Goal: Transaction & Acquisition: Purchase product/service

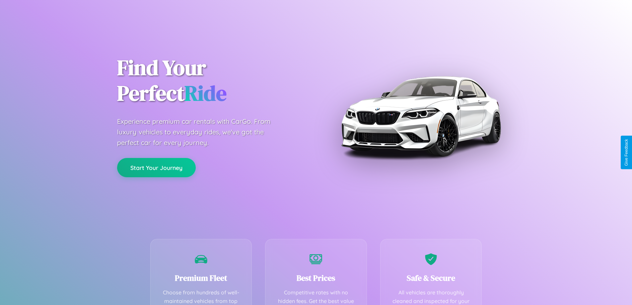
scroll to position [194, 0]
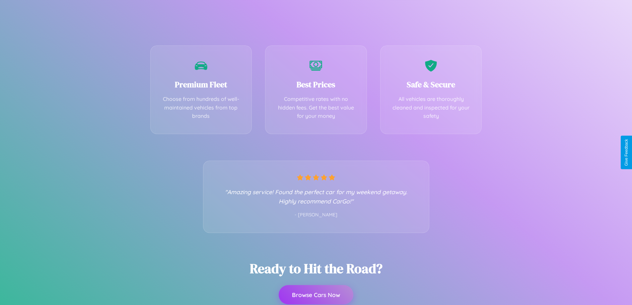
click at [316, 295] on button "Browse Cars Now" at bounding box center [316, 294] width 75 height 19
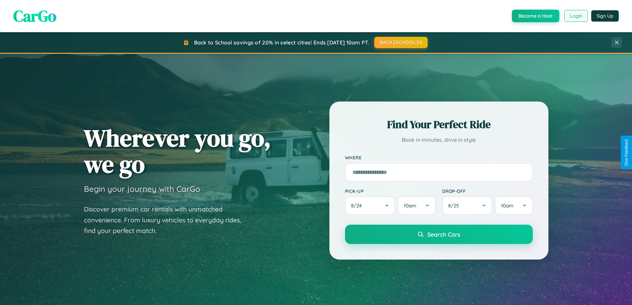
click at [576, 16] on button "Login" at bounding box center [577, 16] width 24 height 12
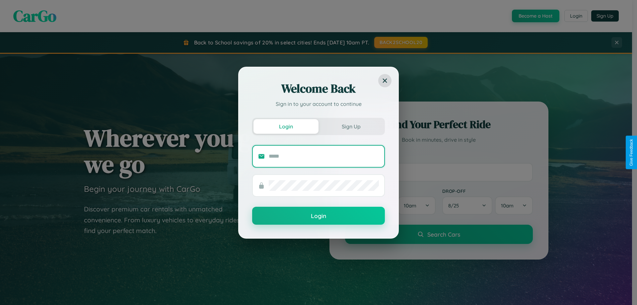
click at [324, 156] on input "text" at bounding box center [324, 156] width 110 height 11
type input "**********"
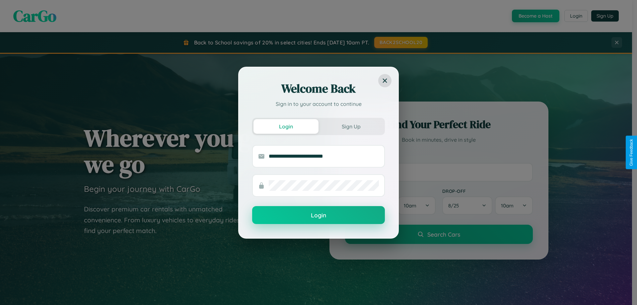
click at [319, 215] on button "Login" at bounding box center [318, 215] width 133 height 18
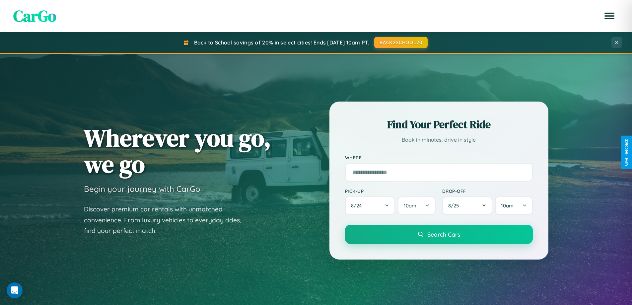
scroll to position [143, 0]
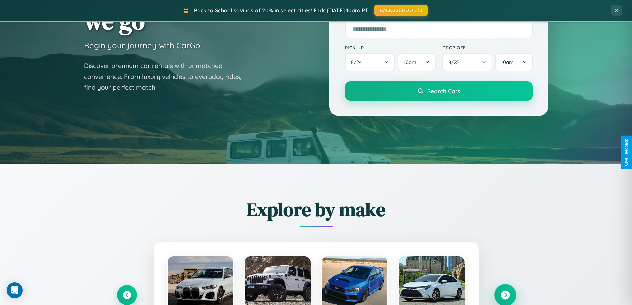
click at [505, 295] on icon at bounding box center [505, 295] width 9 height 9
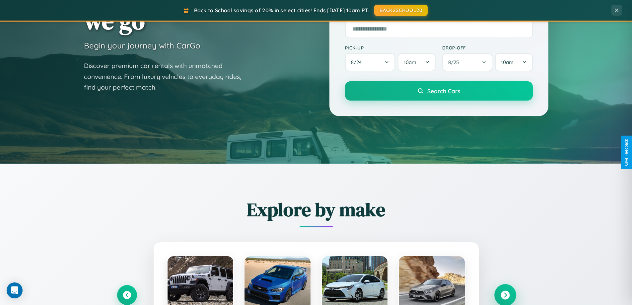
click at [505, 294] on icon at bounding box center [505, 295] width 9 height 9
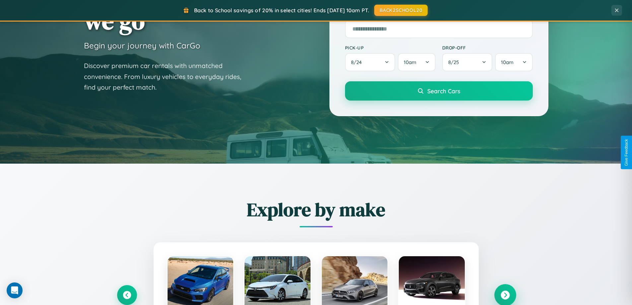
click at [505, 294] on icon at bounding box center [505, 295] width 9 height 9
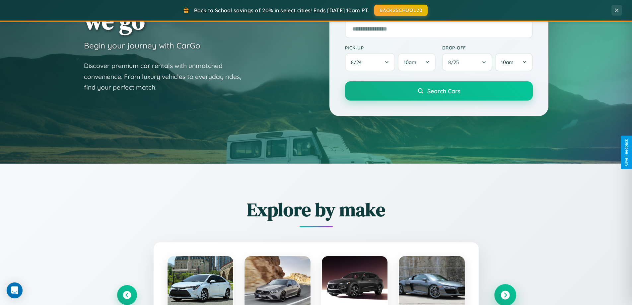
click at [505, 294] on icon at bounding box center [505, 295] width 9 height 9
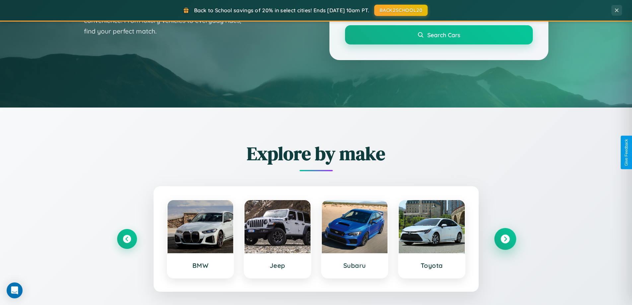
scroll to position [457, 0]
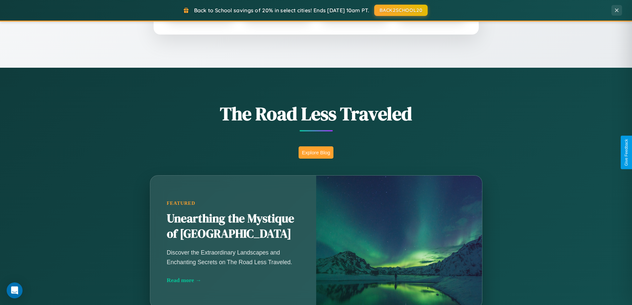
click at [316, 152] on button "Explore Blog" at bounding box center [316, 152] width 35 height 12
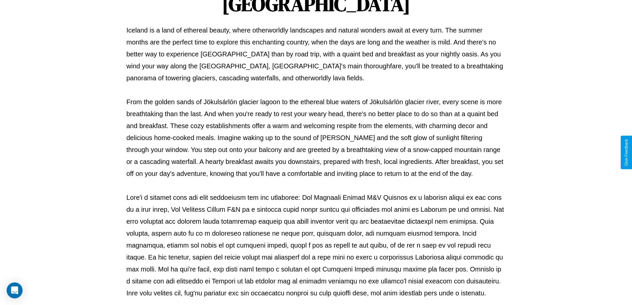
scroll to position [215, 0]
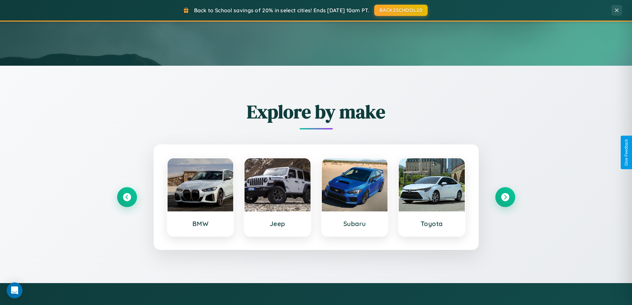
scroll to position [20, 0]
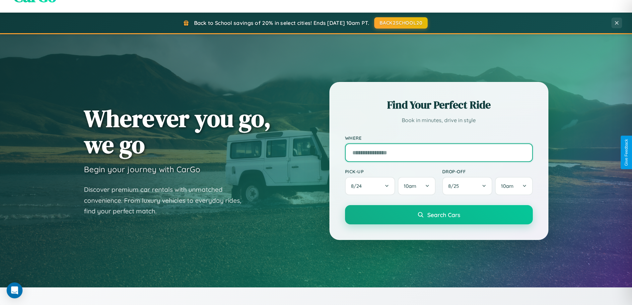
click at [439, 152] on input "text" at bounding box center [439, 152] width 188 height 19
type input "**********"
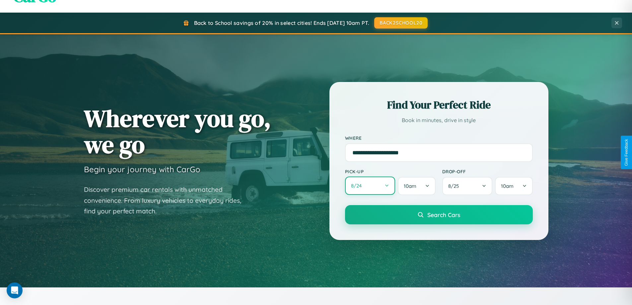
click at [370, 186] on button "8 / 24" at bounding box center [370, 186] width 50 height 18
select select "*"
select select "****"
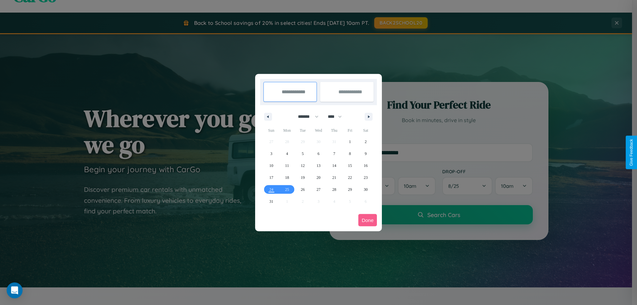
drag, startPoint x: 305, startPoint y: 117, endPoint x: 319, endPoint y: 133, distance: 21.3
click at [305, 117] on select "******* ******** ***** ***** *** **** **** ****** ********* ******* ******** **…" at bounding box center [307, 116] width 28 height 11
select select "*"
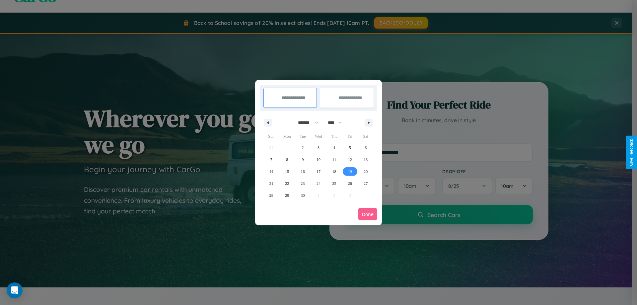
click at [350, 171] on span "19" at bounding box center [350, 172] width 4 height 12
type input "**********"
click at [334, 183] on span "25" at bounding box center [334, 184] width 4 height 12
type input "**********"
click at [368, 214] on button "Done" at bounding box center [368, 214] width 19 height 12
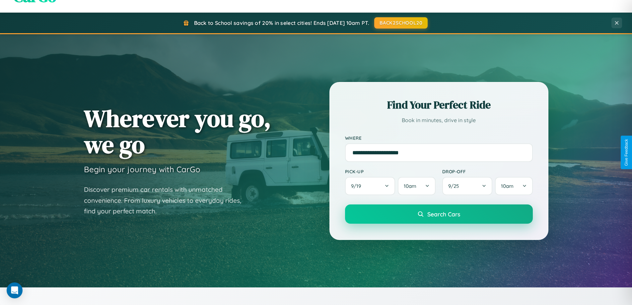
click at [439, 214] on span "Search Cars" at bounding box center [444, 213] width 33 height 7
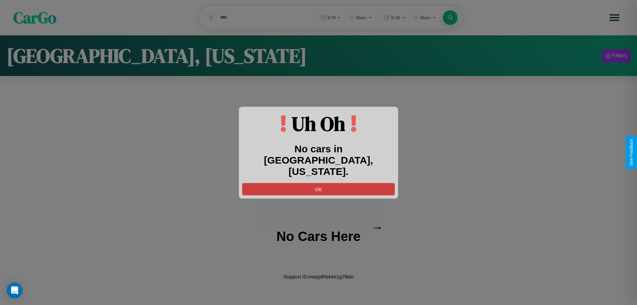
click at [319, 183] on button "OK" at bounding box center [318, 189] width 153 height 12
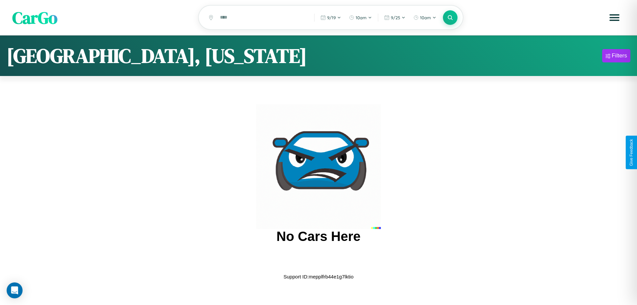
click at [35, 18] on span "CarGo" at bounding box center [34, 17] width 45 height 23
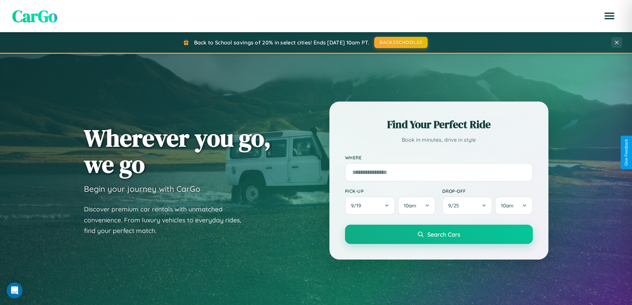
scroll to position [1278, 0]
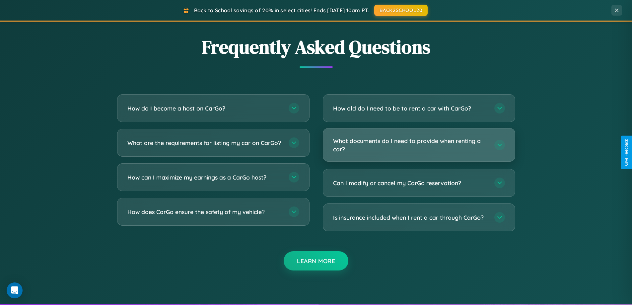
click at [419, 145] on h3 "What documents do I need to provide when renting a car?" at bounding box center [410, 145] width 155 height 16
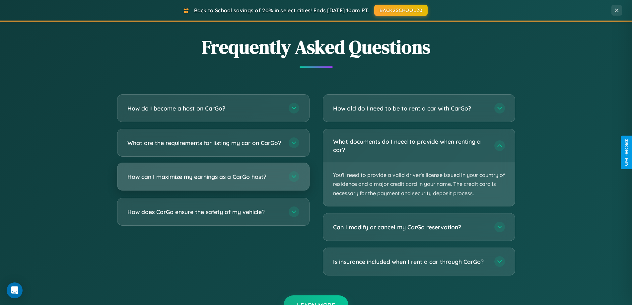
click at [213, 181] on h3 "How can I maximize my earnings as a CarGo host?" at bounding box center [204, 177] width 155 height 8
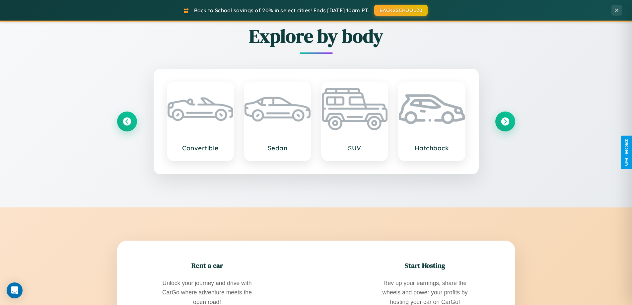
scroll to position [778, 0]
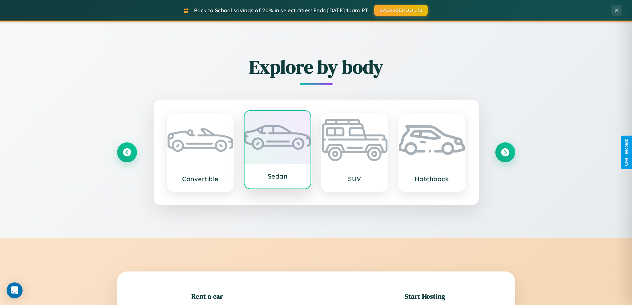
click at [278, 150] on div at bounding box center [278, 137] width 66 height 53
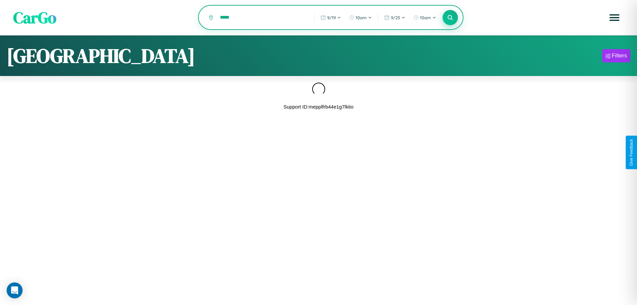
type input "*****"
click at [451, 18] on icon at bounding box center [450, 17] width 6 height 6
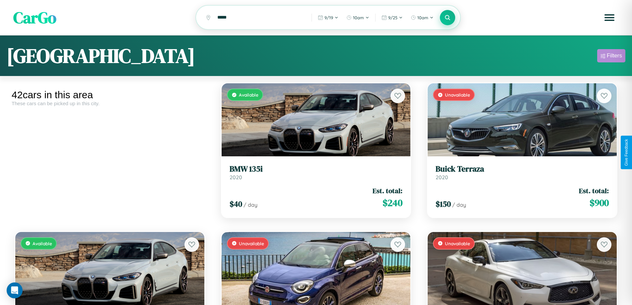
click at [612, 57] on div "Filters" at bounding box center [614, 55] width 15 height 7
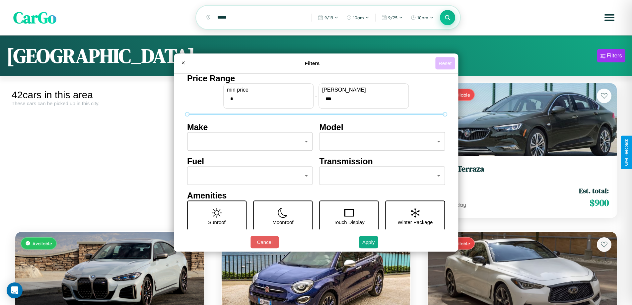
click at [446, 63] on button "Reset" at bounding box center [446, 63] width 20 height 12
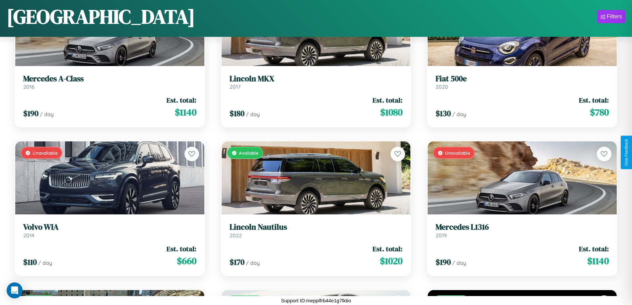
scroll to position [1754, 0]
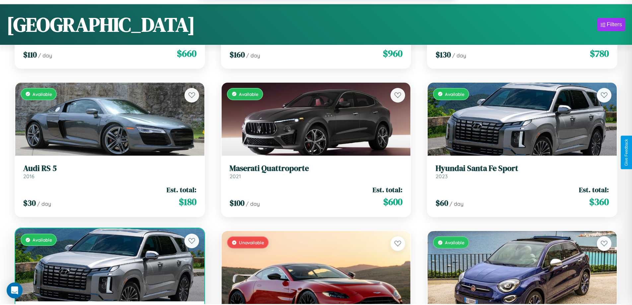
click at [109, 268] on div "Available" at bounding box center [109, 264] width 189 height 73
click at [109, 266] on div "Available" at bounding box center [109, 264] width 189 height 73
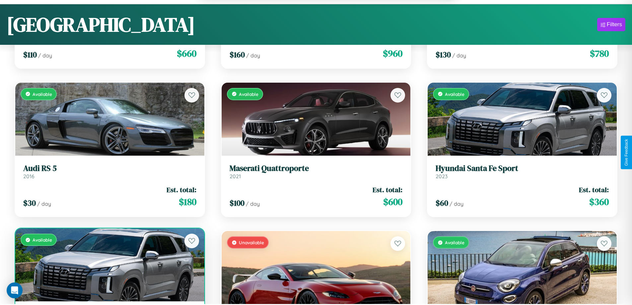
click at [109, 266] on div "Available" at bounding box center [109, 264] width 189 height 73
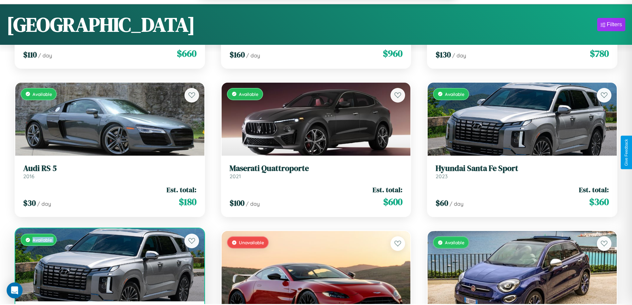
click at [109, 266] on div "Available" at bounding box center [109, 264] width 189 height 73
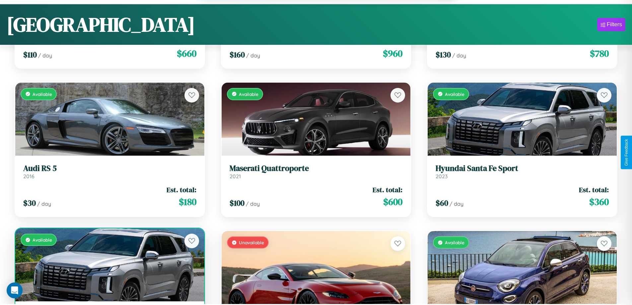
click at [109, 266] on div "Available" at bounding box center [109, 264] width 189 height 73
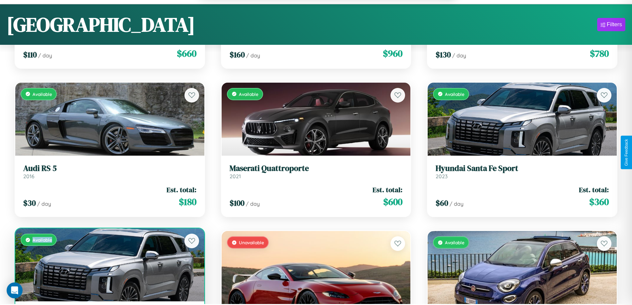
click at [109, 266] on div "Available" at bounding box center [109, 264] width 189 height 73
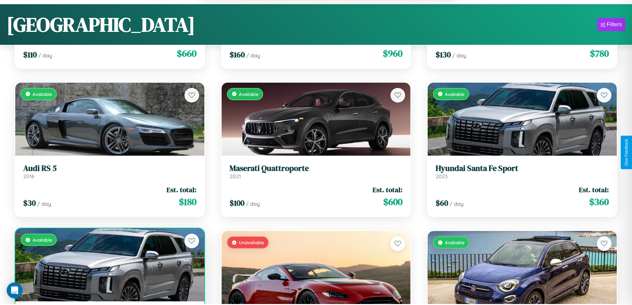
scroll to position [1775, 0]
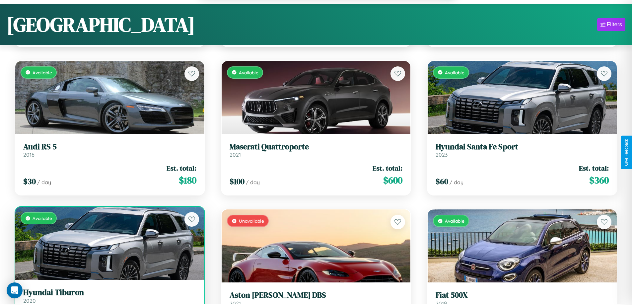
click at [109, 297] on h3 "Hyundai Tiburon" at bounding box center [109, 293] width 173 height 10
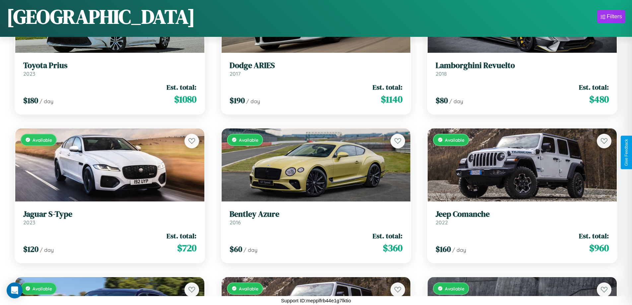
scroll to position [1134, 0]
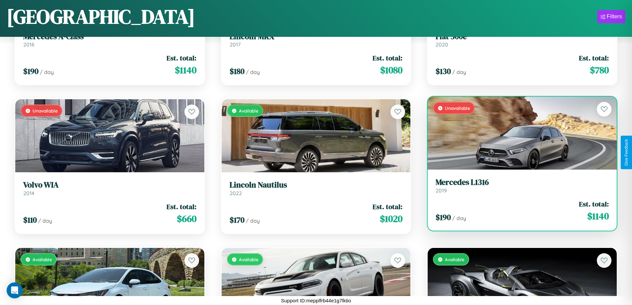
click at [518, 187] on h3 "Mercedes L1316" at bounding box center [522, 183] width 173 height 10
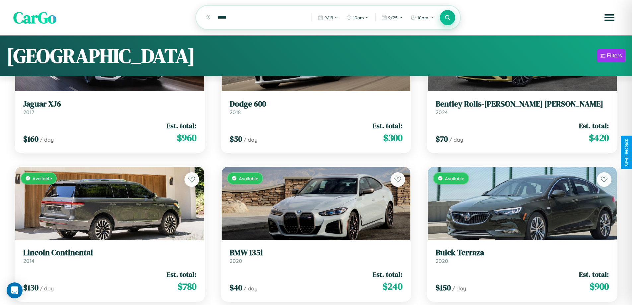
scroll to position [0, 0]
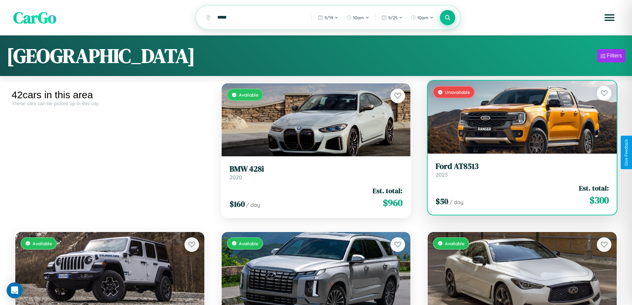
click at [518, 173] on link "Ford AT8513 2023" at bounding box center [522, 170] width 173 height 16
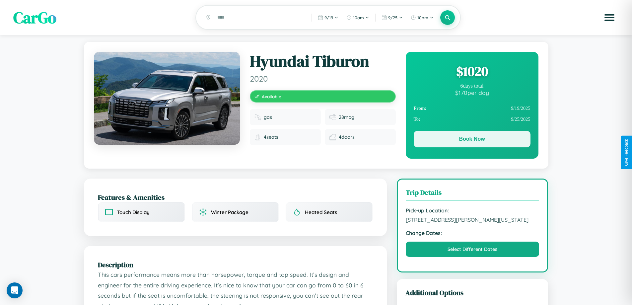
click at [472, 140] on button "Book Now" at bounding box center [472, 139] width 117 height 17
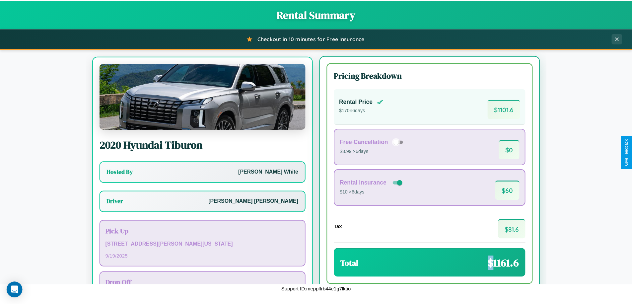
scroll to position [31, 0]
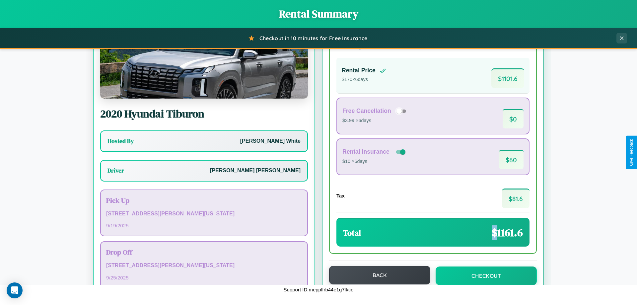
click at [377, 275] on button "Back" at bounding box center [379, 275] width 101 height 19
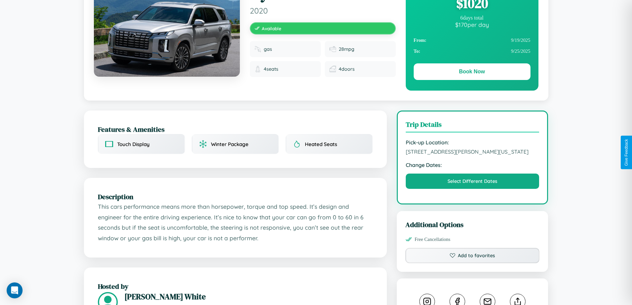
scroll to position [172, 0]
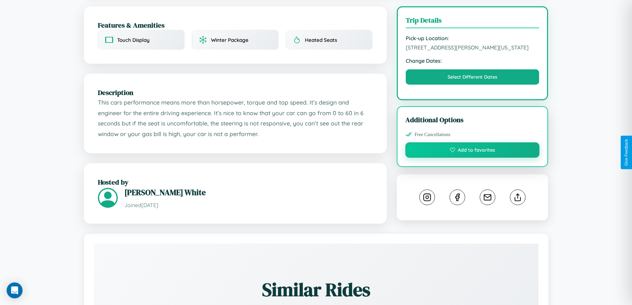
click at [473, 151] on button "Add to favorites" at bounding box center [473, 149] width 134 height 15
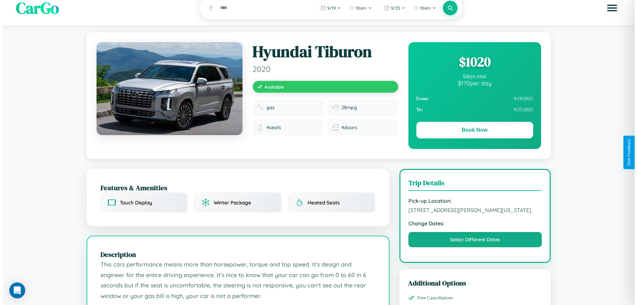
scroll to position [0, 0]
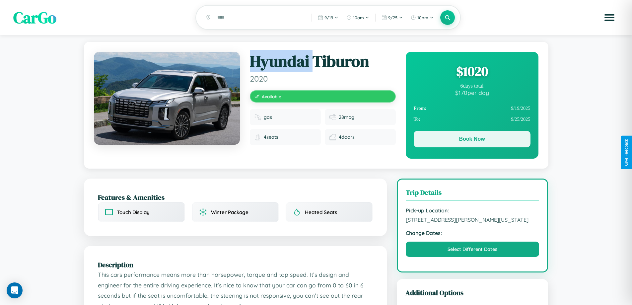
click at [472, 140] on button "Book Now" at bounding box center [472, 139] width 117 height 17
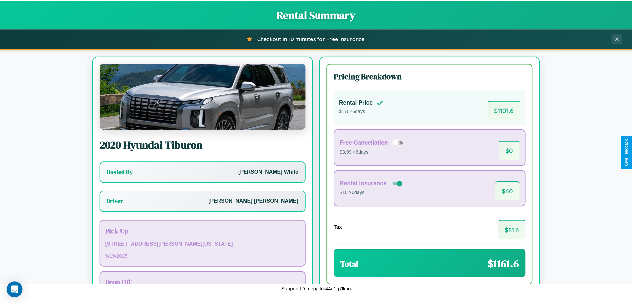
scroll to position [48, 0]
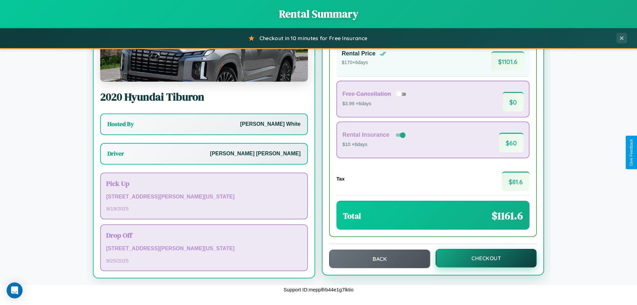
click at [482, 258] on button "Checkout" at bounding box center [486, 258] width 101 height 19
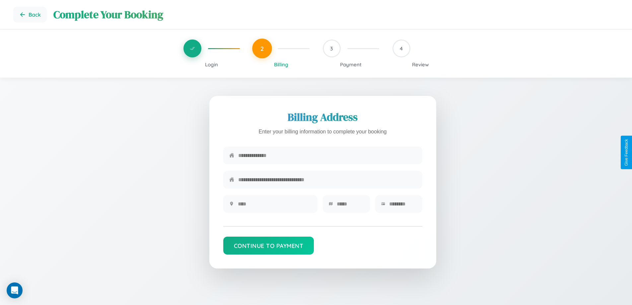
click at [327, 156] on input "text" at bounding box center [327, 155] width 178 height 16
type input "**********"
click at [275, 206] on input "text" at bounding box center [275, 204] width 74 height 16
type input "********"
click at [350, 206] on input "text" at bounding box center [350, 204] width 27 height 16
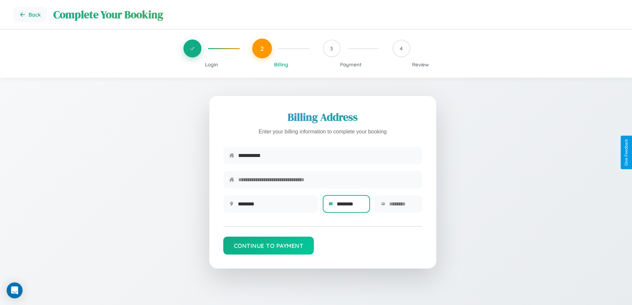
type input "********"
click at [403, 206] on input "text" at bounding box center [402, 204] width 27 height 16
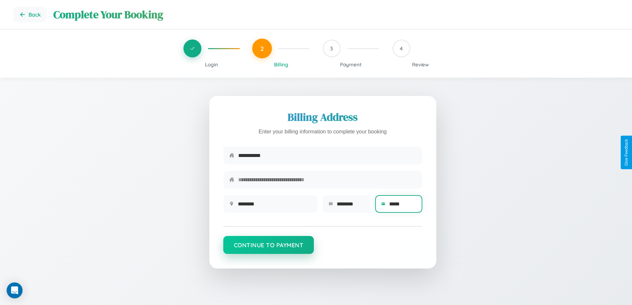
type input "*****"
click at [269, 248] on button "Continue to Payment" at bounding box center [268, 245] width 91 height 18
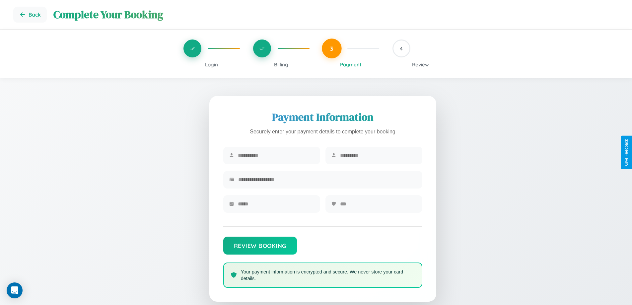
click at [276, 156] on input "text" at bounding box center [276, 155] width 76 height 16
type input "**********"
click at [378, 156] on input "text" at bounding box center [378, 155] width 76 height 16
type input "********"
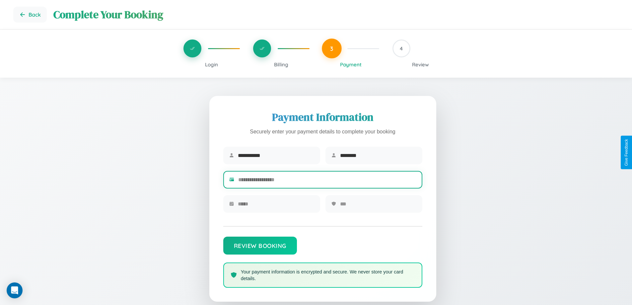
click at [327, 181] on input "text" at bounding box center [327, 180] width 178 height 16
type input "**********"
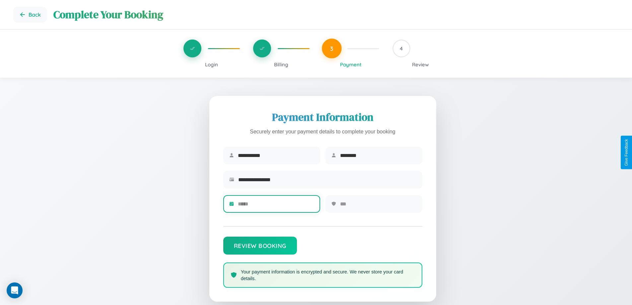
click at [276, 206] on input "text" at bounding box center [276, 204] width 76 height 16
type input "*****"
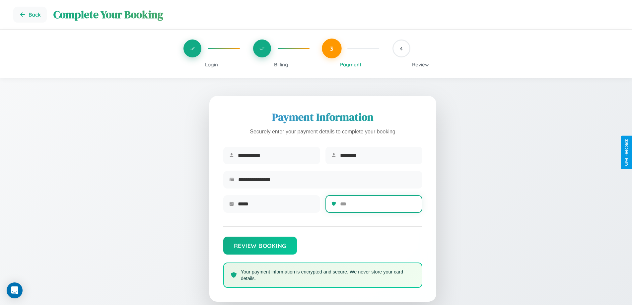
click at [378, 206] on input "text" at bounding box center [378, 204] width 76 height 16
type input "***"
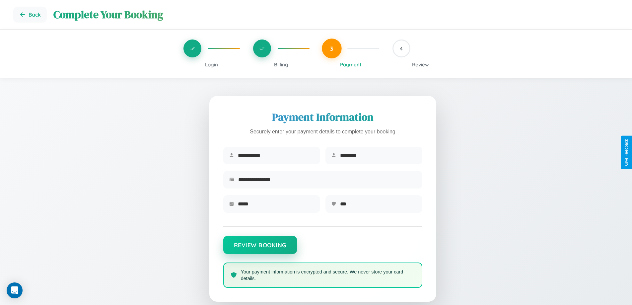
click at [260, 248] on button "Review Booking" at bounding box center [260, 245] width 74 height 18
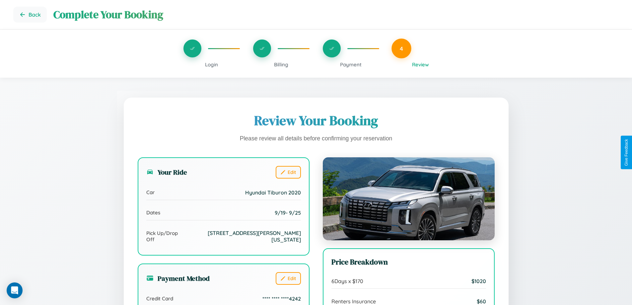
click at [351, 64] on span "Payment" at bounding box center [351, 64] width 22 height 6
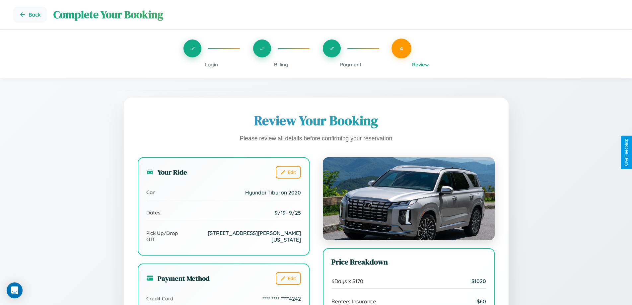
click at [351, 64] on span "Payment" at bounding box center [351, 64] width 22 height 6
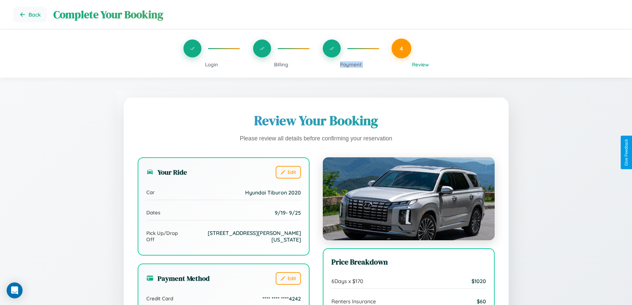
click at [351, 64] on span "Payment" at bounding box center [351, 64] width 22 height 6
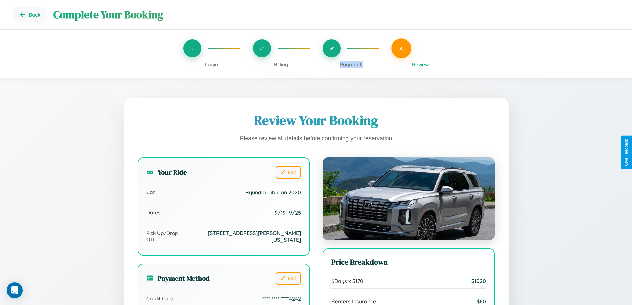
click at [351, 64] on span "Payment" at bounding box center [351, 64] width 22 height 6
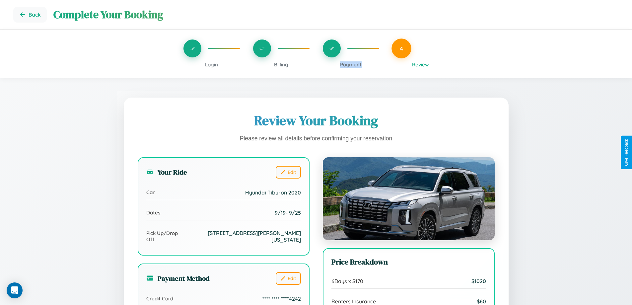
click at [351, 64] on span "Payment" at bounding box center [351, 64] width 22 height 6
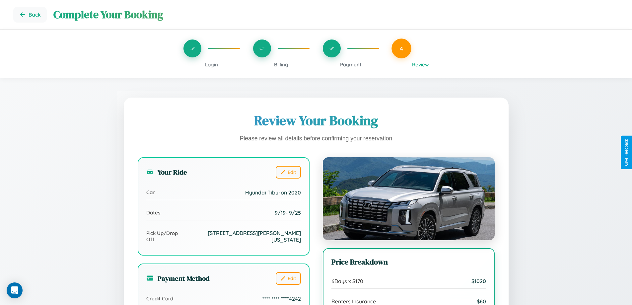
scroll to position [54, 0]
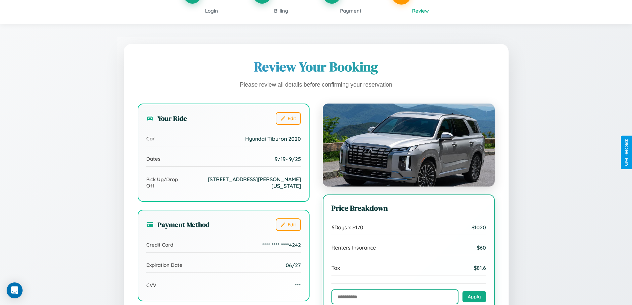
click at [395, 297] on input "text" at bounding box center [395, 297] width 127 height 15
type input "**********"
click at [474, 297] on button "Apply" at bounding box center [475, 296] width 24 height 11
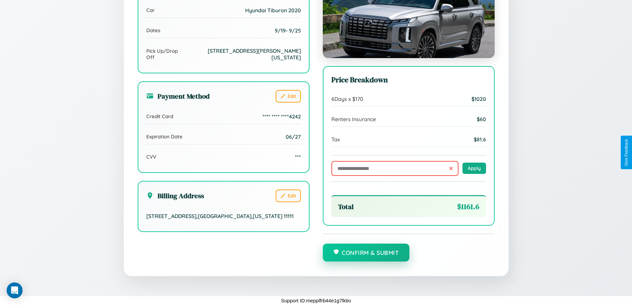
click at [366, 253] on button "Confirm & Submit" at bounding box center [366, 253] width 87 height 18
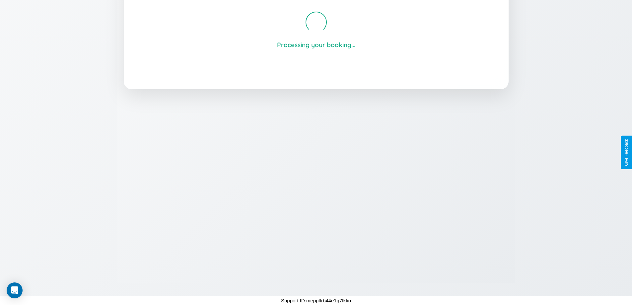
scroll to position [126, 0]
